Goal: Information Seeking & Learning: Learn about a topic

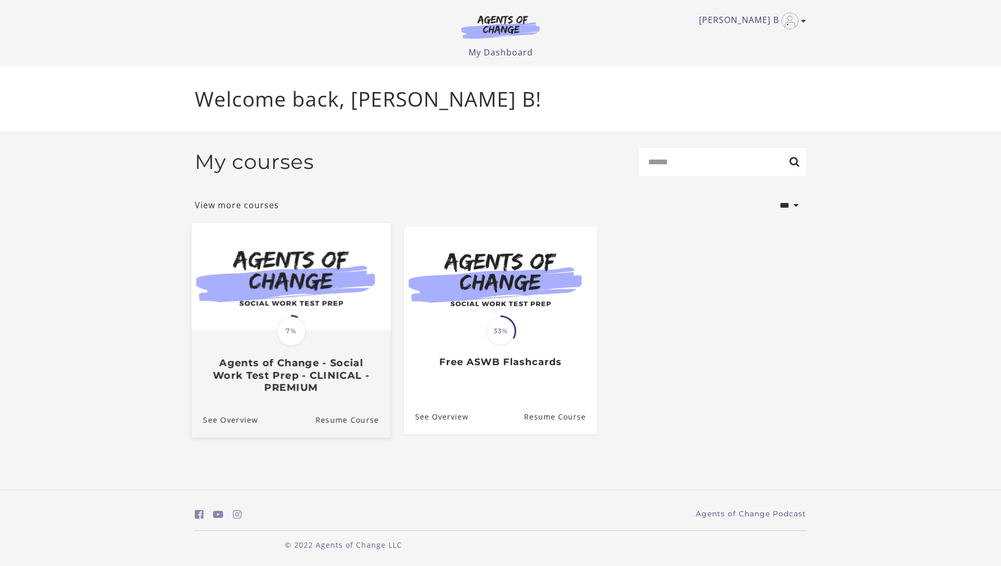
click at [275, 275] on img at bounding box center [291, 276] width 199 height 107
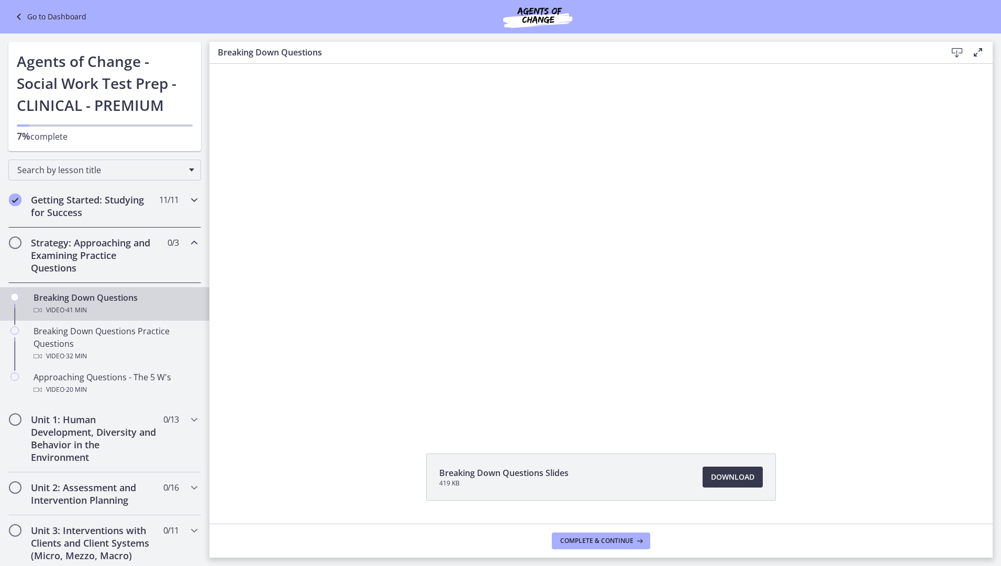
drag, startPoint x: 198, startPoint y: 137, endPoint x: 189, endPoint y: 186, distance: 50.6
click at [189, 186] on div "Go to Dashboard Go to Dashboard Agents of Change - Social Work Test Prep - CLIN…" at bounding box center [104, 510] width 209 height 954
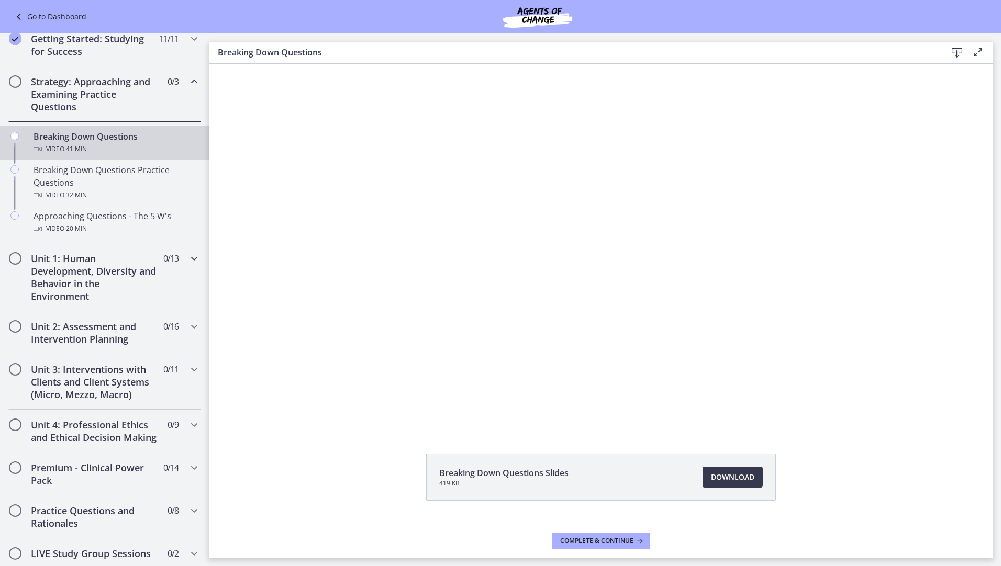
scroll to position [162, 0]
click at [79, 263] on h2 "Unit 1: Human Development, Diversity and Behavior in the Environment" at bounding box center [95, 277] width 128 height 50
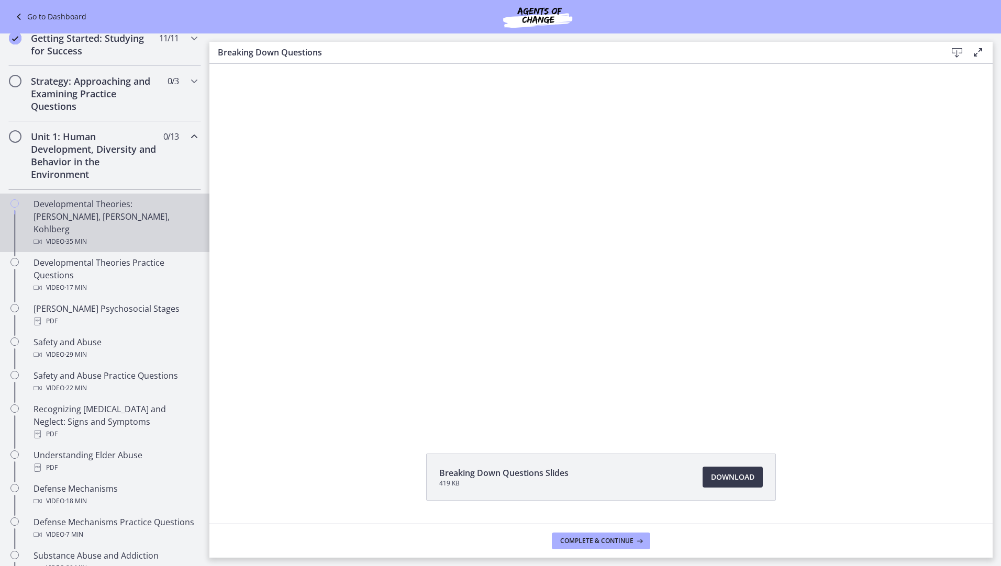
click at [72, 217] on div "Developmental Theories: [PERSON_NAME], [PERSON_NAME], Kohlberg Video · 35 min" at bounding box center [114, 223] width 163 height 50
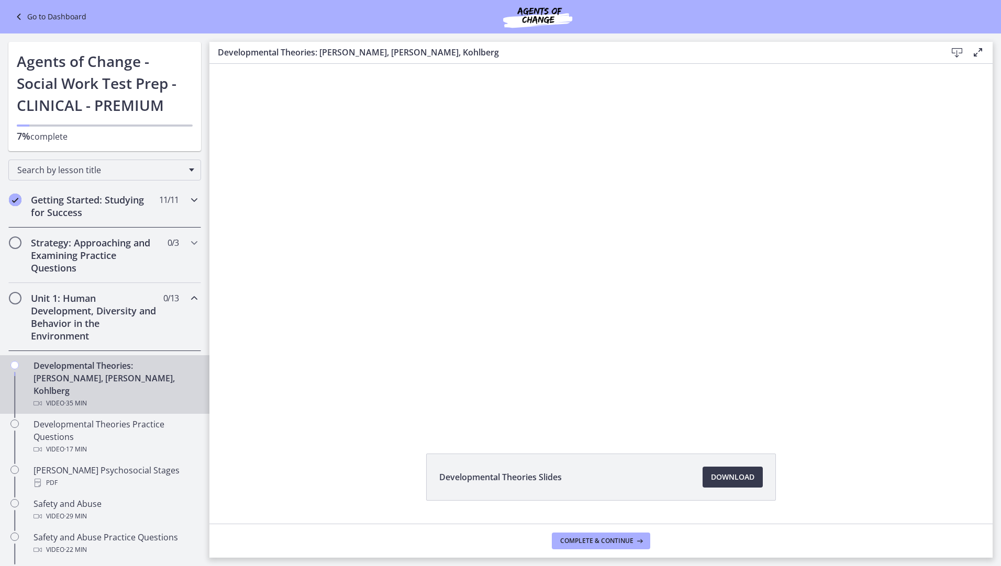
click at [107, 199] on h2 "Getting Started: Studying for Success" at bounding box center [95, 206] width 128 height 25
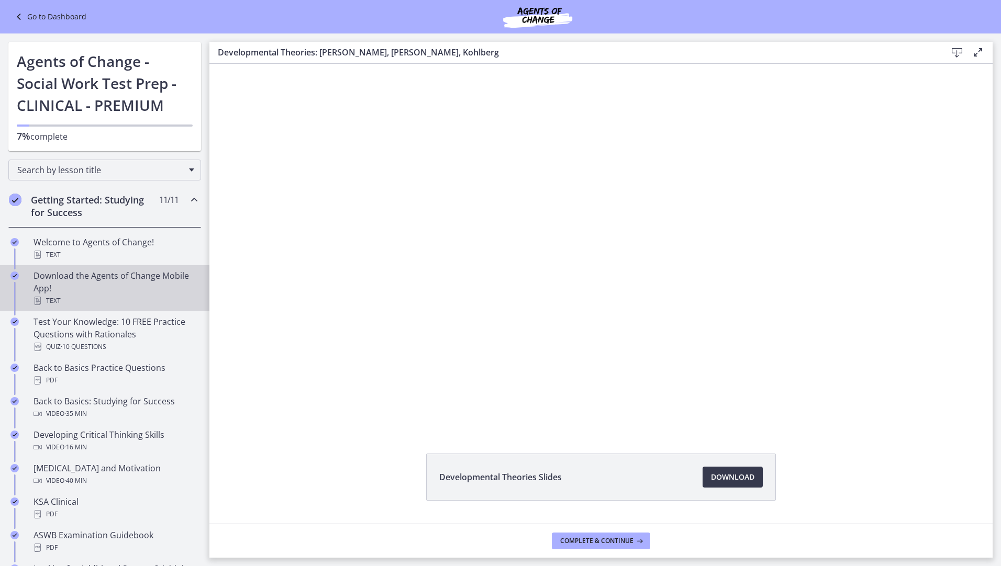
click at [83, 276] on div "Download the Agents of Change Mobile App! Text" at bounding box center [114, 289] width 163 height 38
